Goal: Task Accomplishment & Management: Manage account settings

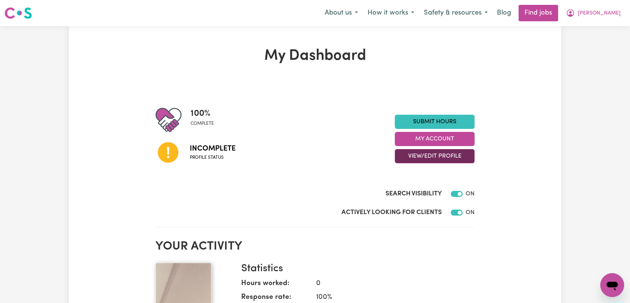
click at [410, 157] on button "View/Edit Profile" at bounding box center [435, 156] width 80 height 14
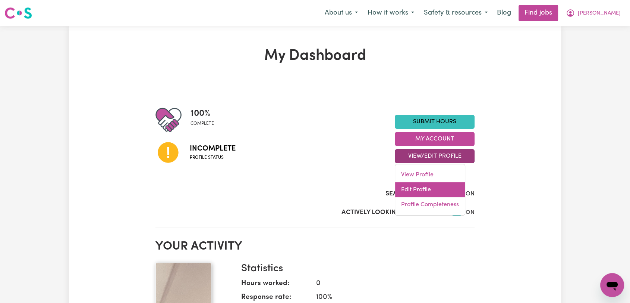
click at [415, 184] on link "Edit Profile" at bounding box center [430, 189] width 70 height 15
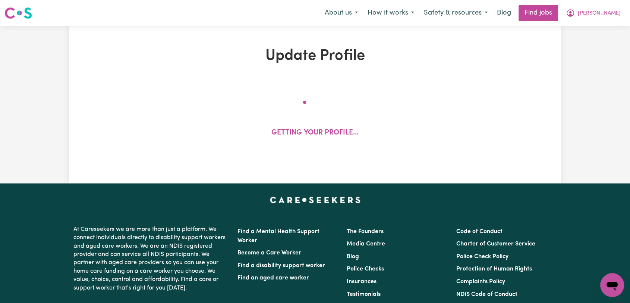
select select "[DEMOGRAPHIC_DATA]"
select select "Student Visa"
select select "Studying a healthcare related degree or qualification"
select select "60"
select select "77"
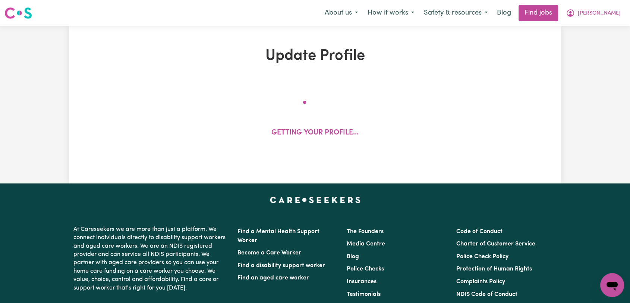
select select "100"
select select "120"
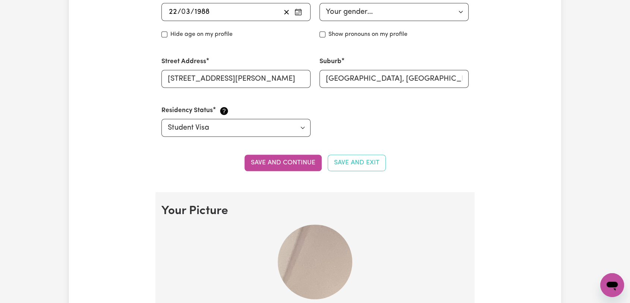
scroll to position [414, 0]
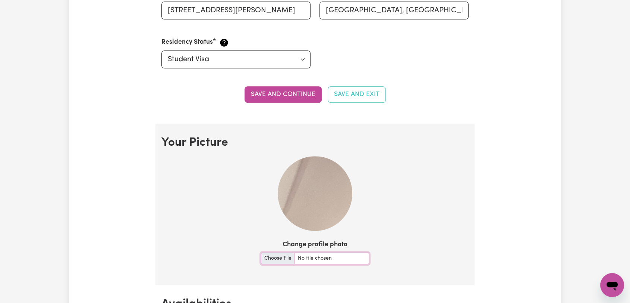
click at [282, 254] on input "Change profile photo" at bounding box center [315, 258] width 108 height 12
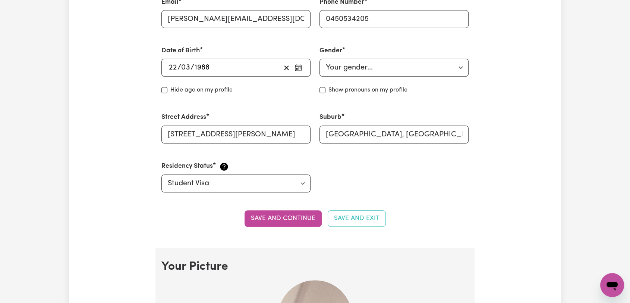
scroll to position [290, 0]
drag, startPoint x: 441, startPoint y: 136, endPoint x: 314, endPoint y: 138, distance: 127.2
click at [313, 138] on div "First Name [PERSON_NAME] Last Name [PERSON_NAME] Email [PERSON_NAME][EMAIL_ADDR…" at bounding box center [315, 70] width 316 height 261
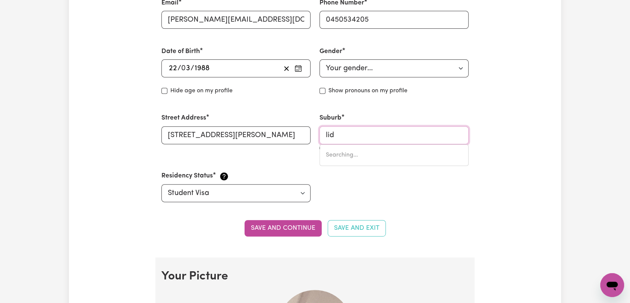
type input "lidc"
type input "lidcOMBE, [GEOGRAPHIC_DATA], 2141"
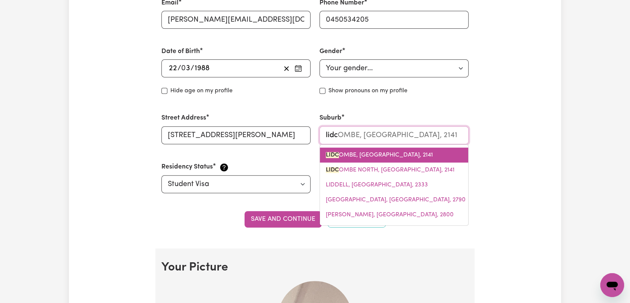
click at [387, 152] on span "LIDC OMBE, [GEOGRAPHIC_DATA], 2141" at bounding box center [379, 155] width 107 height 6
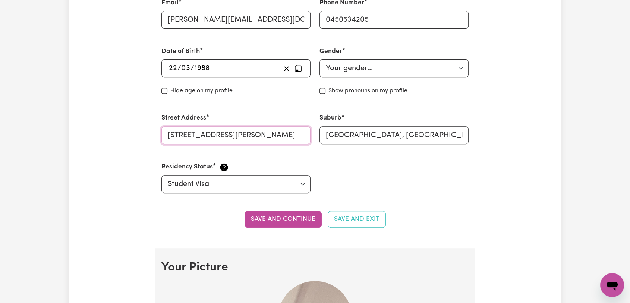
click at [263, 136] on input "[STREET_ADDRESS][PERSON_NAME]" at bounding box center [236, 135] width 149 height 18
type input "[STREET_ADDRESS][PERSON_NAME]"
click at [285, 211] on button "Save and continue" at bounding box center [283, 219] width 77 height 16
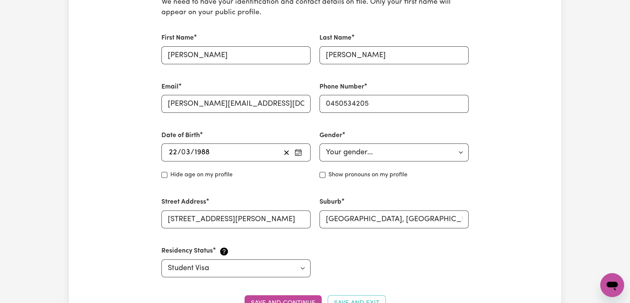
scroll to position [330, 0]
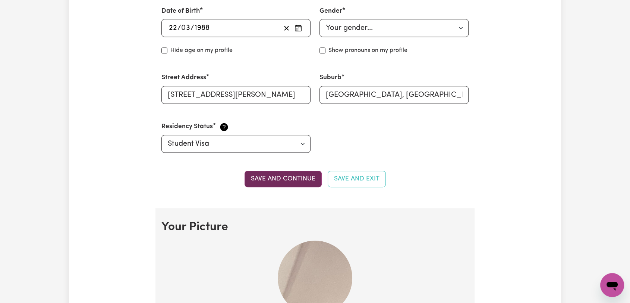
click at [279, 174] on button "Save and continue" at bounding box center [283, 178] width 77 height 16
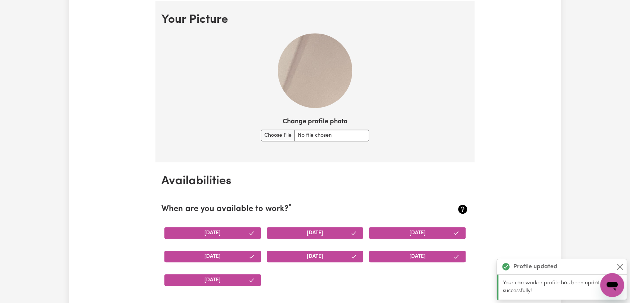
scroll to position [537, 0]
